Goal: Task Accomplishment & Management: Manage account settings

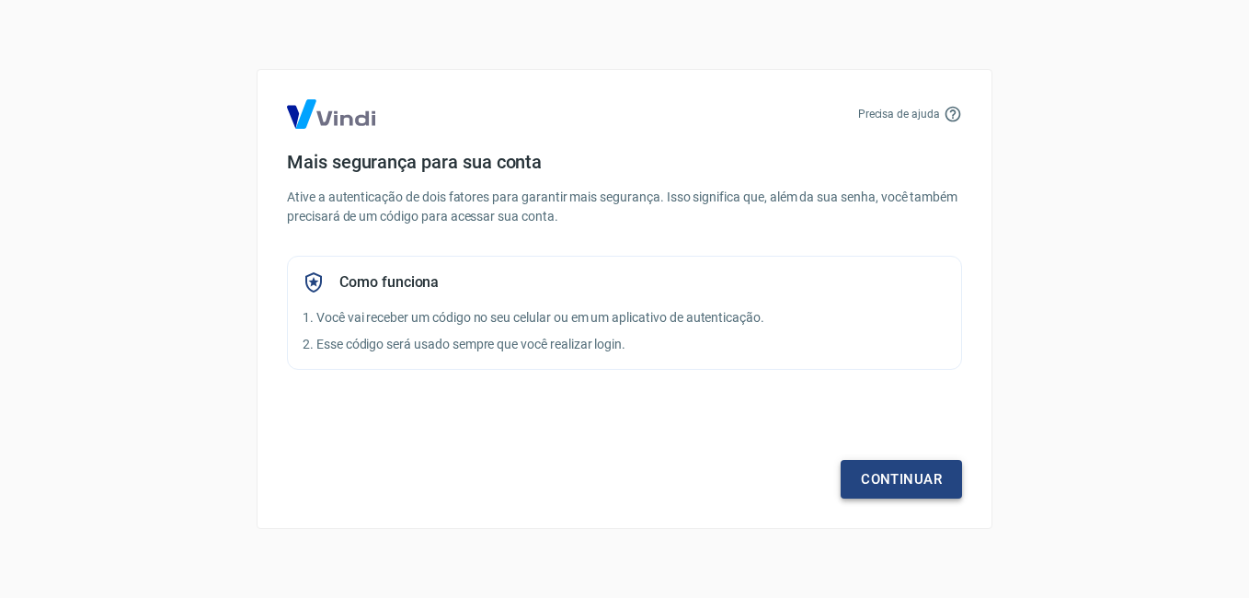
click at [918, 477] on link "Continuar" at bounding box center [900, 479] width 121 height 39
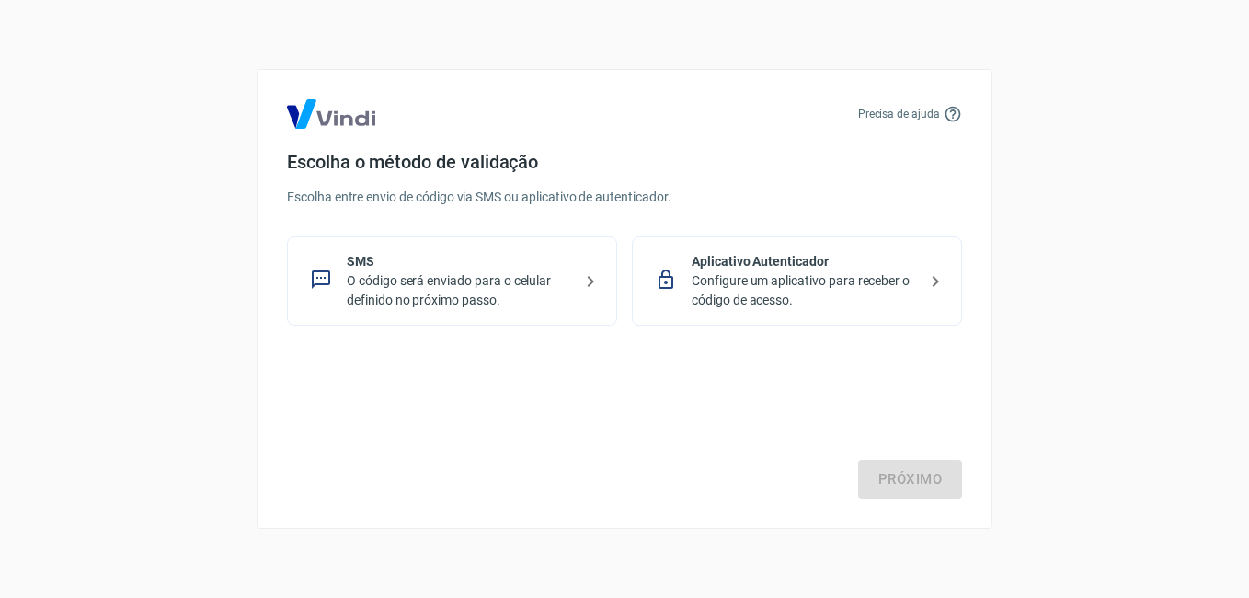
click at [499, 295] on p "O código será enviado para o celular definido no próximo passo." at bounding box center [459, 290] width 225 height 39
click at [952, 479] on link "Próximo" at bounding box center [910, 479] width 104 height 39
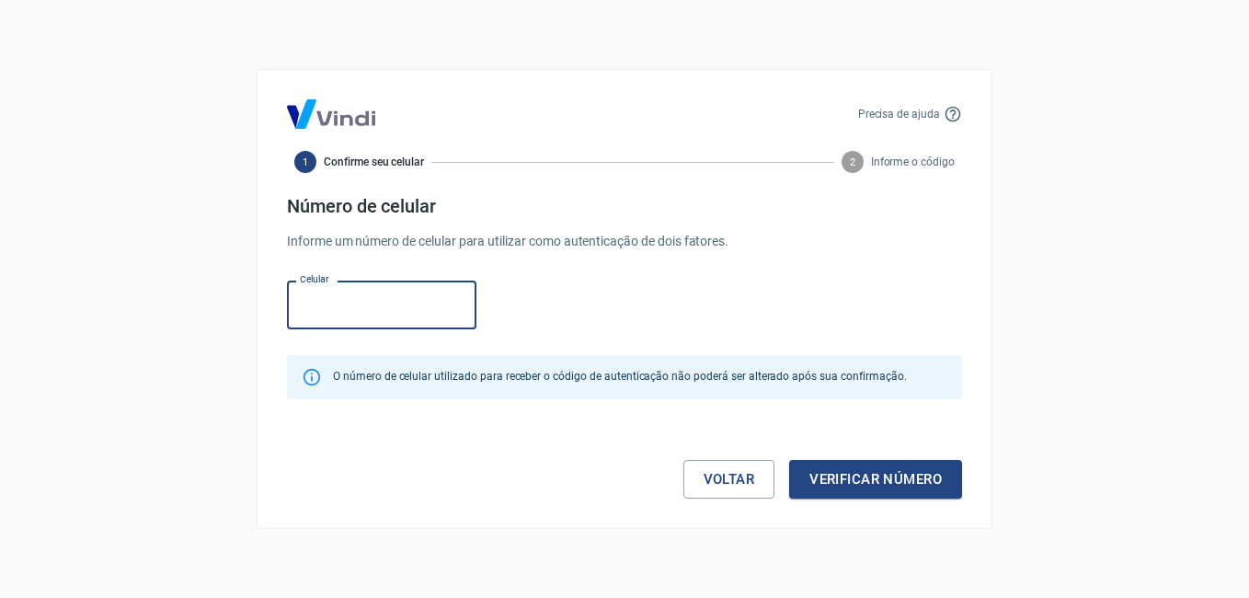
click at [370, 311] on input "Celular" at bounding box center [381, 304] width 189 height 49
type input "[PHONE_NUMBER]"
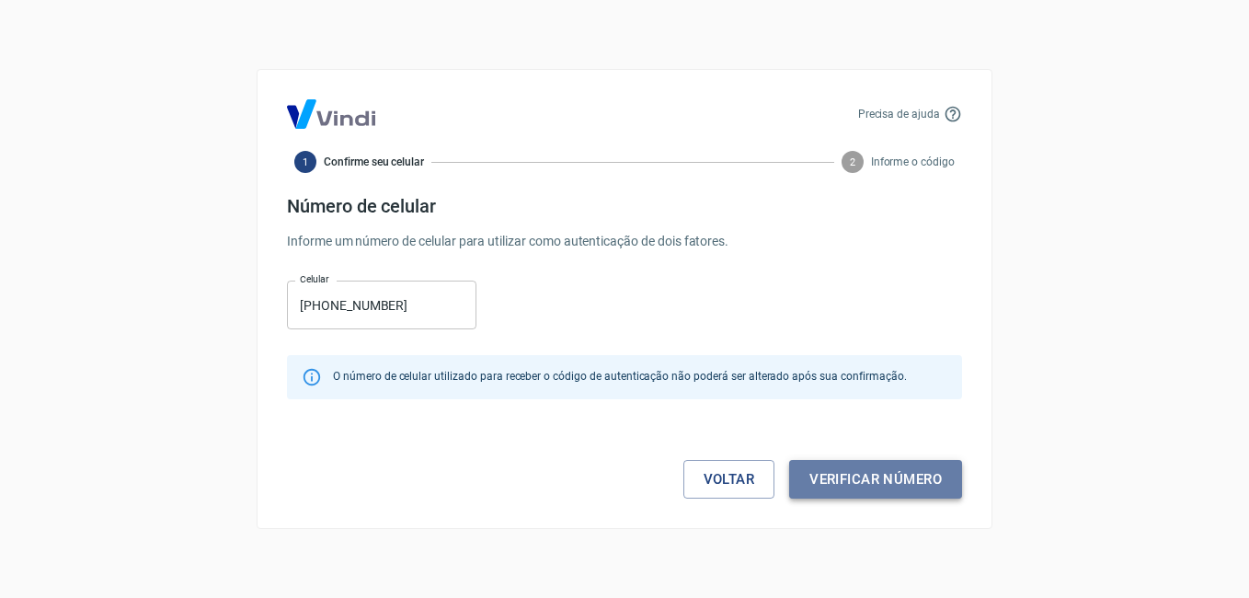
click at [897, 474] on button "Verificar número" at bounding box center [875, 479] width 173 height 39
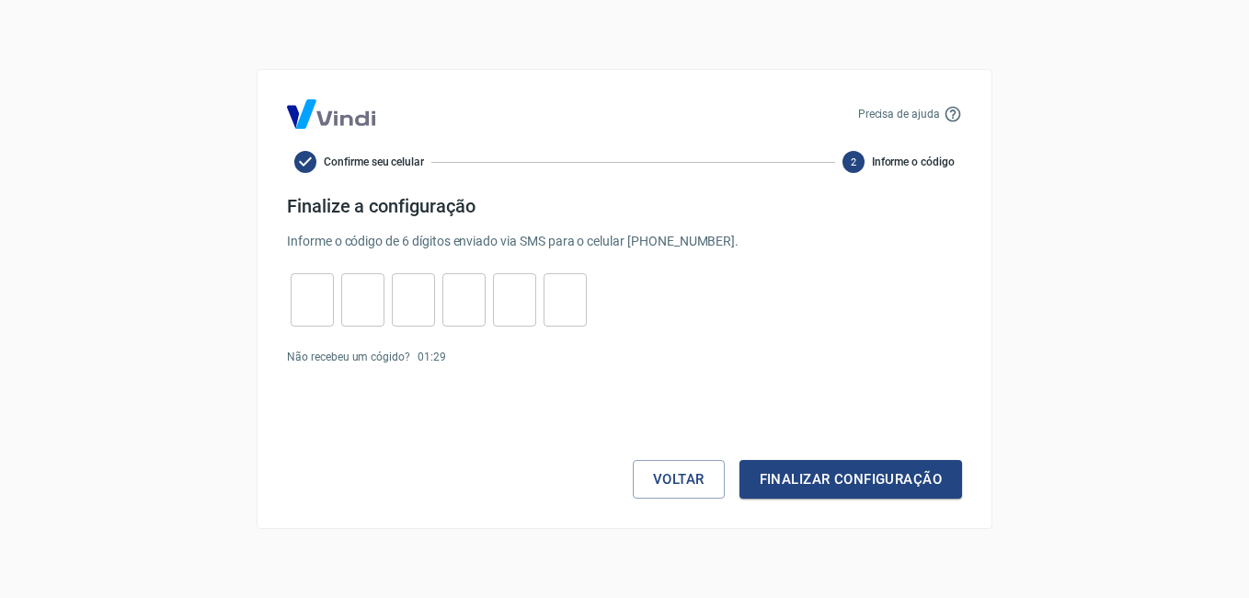
click at [309, 310] on input "tel" at bounding box center [312, 300] width 43 height 40
click at [318, 303] on input "tel" at bounding box center [312, 300] width 43 height 40
type input "7"
type input "1"
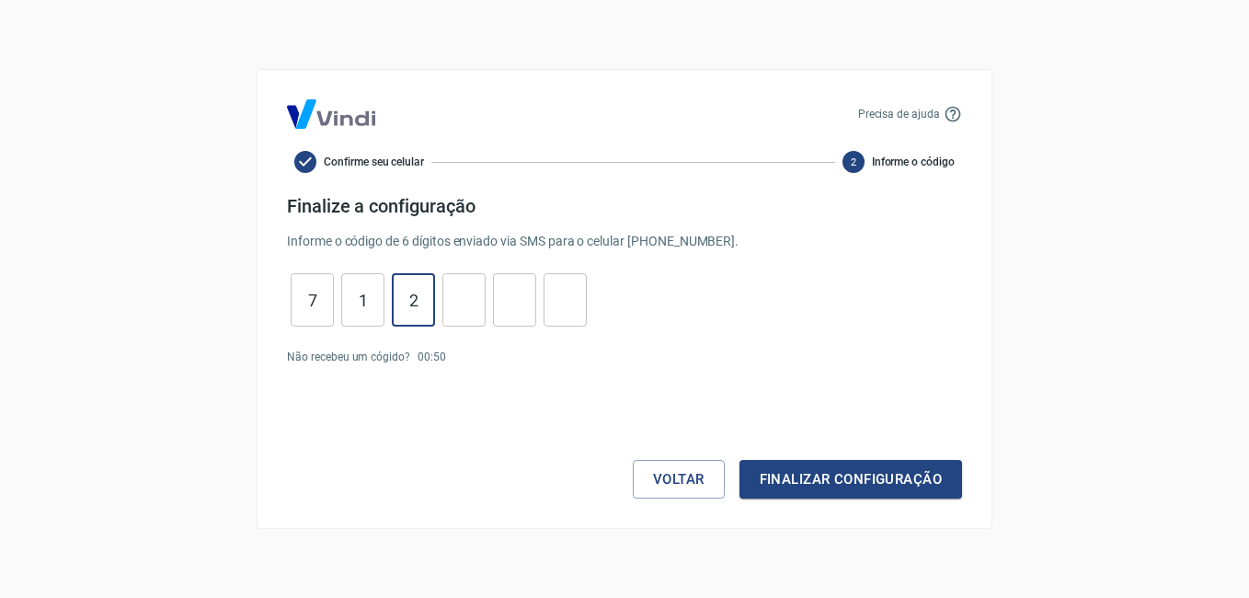
type input "2"
type input "7"
type input "4"
type input "2"
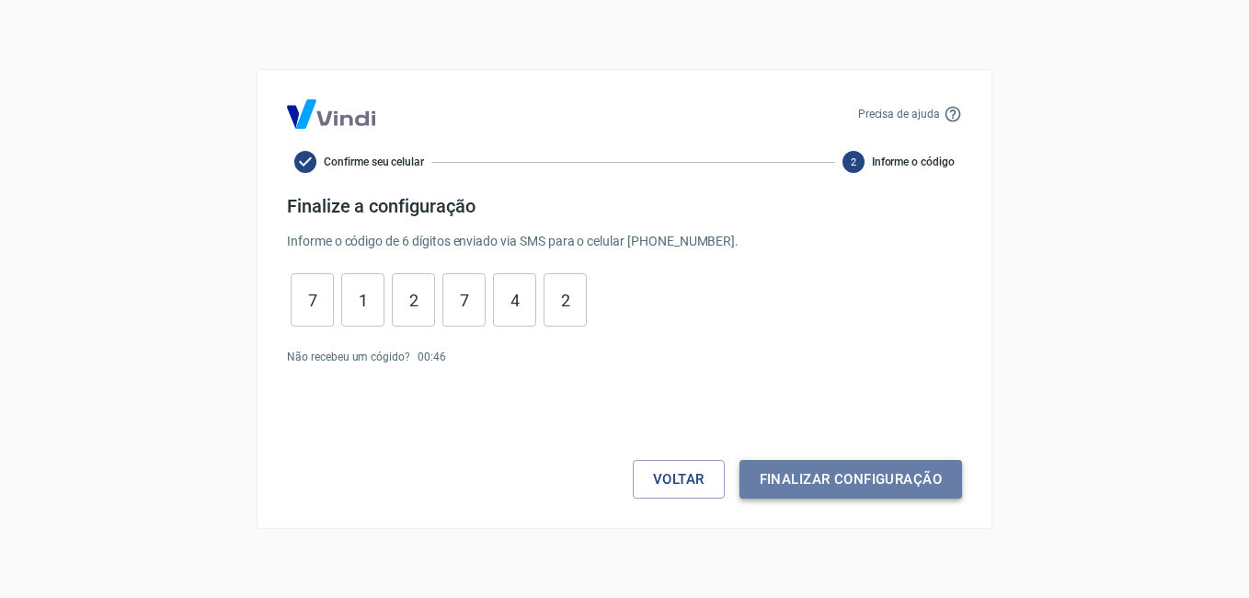
click at [858, 474] on button "Finalizar configuração" at bounding box center [850, 479] width 223 height 39
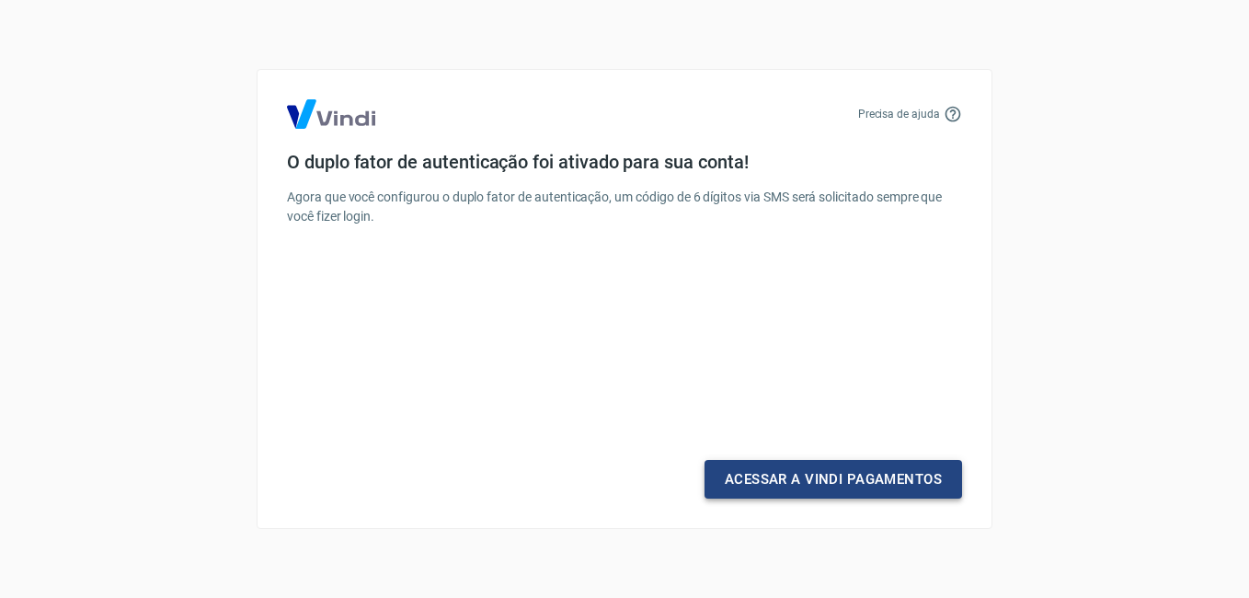
click at [858, 474] on link "Acessar a Vindi Pagamentos" at bounding box center [832, 479] width 257 height 39
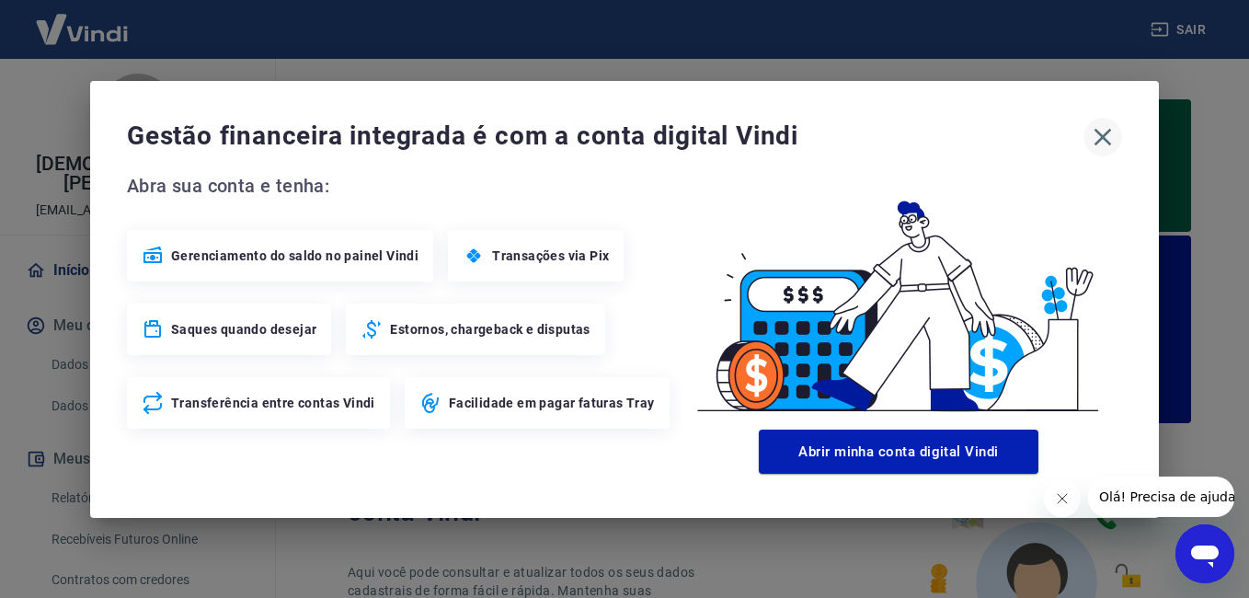
click at [1099, 139] on icon "button" at bounding box center [1102, 136] width 17 height 17
